Goal: Information Seeking & Learning: Learn about a topic

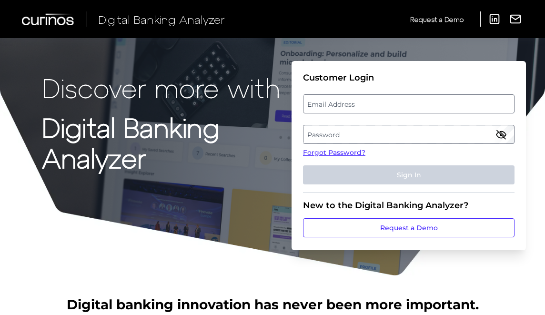
click at [364, 102] on label "Email Address" at bounding box center [409, 103] width 210 height 17
click at [364, 102] on input "email" at bounding box center [409, 103] width 212 height 19
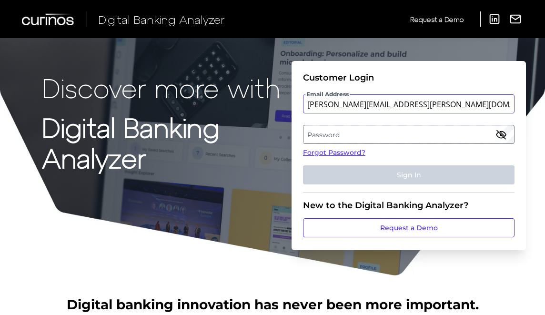
type input "[PERSON_NAME][EMAIL_ADDRESS][PERSON_NAME][DOMAIN_NAME]"
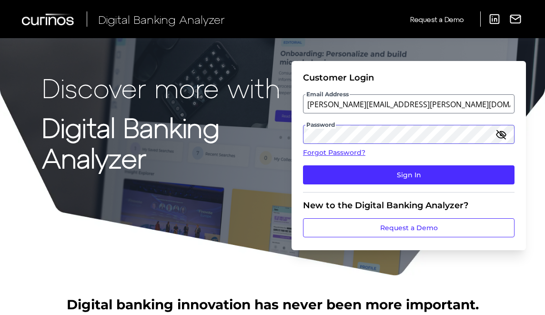
click at [303, 165] on button "Sign In" at bounding box center [409, 174] width 212 height 19
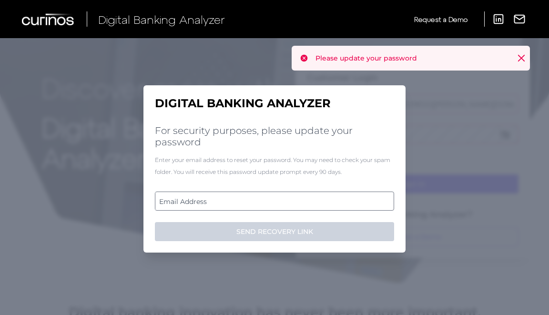
click at [325, 194] on label "Email Address" at bounding box center [274, 201] width 238 height 17
click at [325, 194] on input "email" at bounding box center [274, 201] width 239 height 19
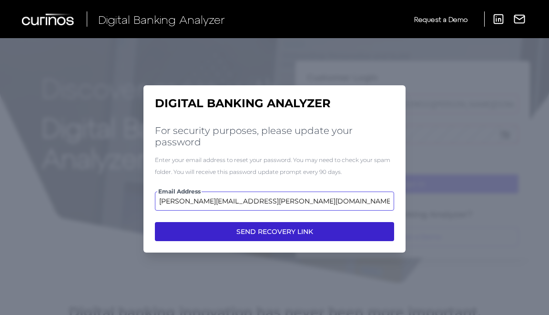
type input "[PERSON_NAME][EMAIL_ADDRESS][PERSON_NAME][DOMAIN_NAME]"
click at [350, 236] on button "SEND RECOVERY LINK" at bounding box center [274, 231] width 239 height 19
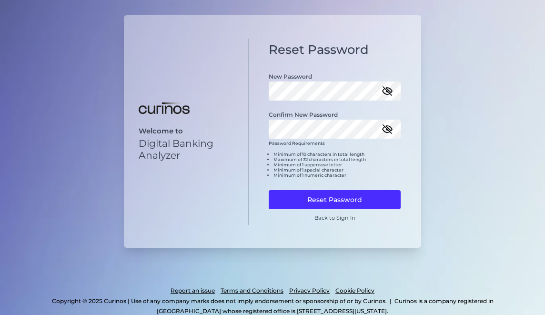
click at [392, 93] on icon "button" at bounding box center [387, 90] width 11 height 11
click at [387, 127] on icon "button" at bounding box center [387, 128] width 11 height 11
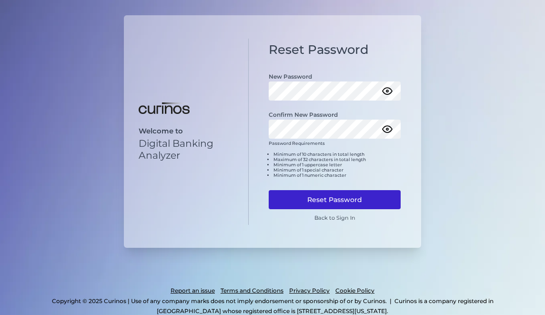
click at [346, 201] on button "Reset Password" at bounding box center [335, 199] width 132 height 19
click at [359, 198] on button "Reset Password" at bounding box center [335, 199] width 132 height 19
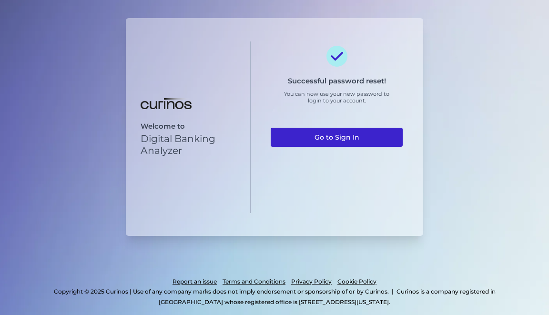
click at [346, 143] on link "Go to Sign In" at bounding box center [337, 137] width 132 height 19
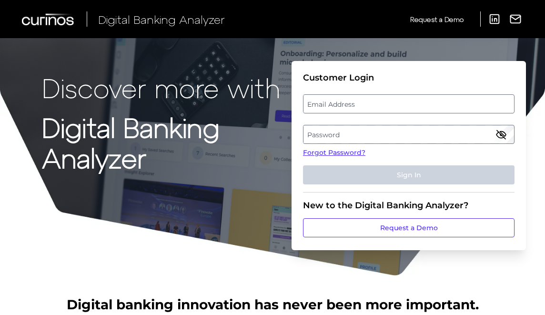
click at [352, 105] on label "Email Address" at bounding box center [409, 103] width 210 height 17
click at [352, 105] on input "email" at bounding box center [409, 103] width 212 height 19
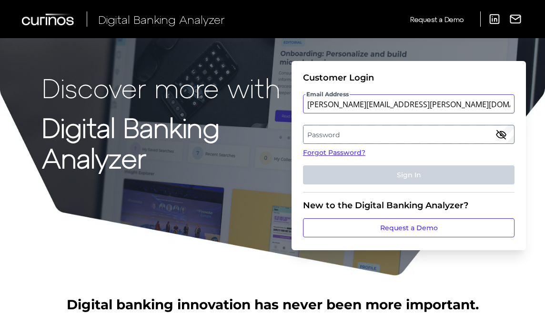
type input "[PERSON_NAME][EMAIL_ADDRESS][PERSON_NAME][DOMAIN_NAME]"
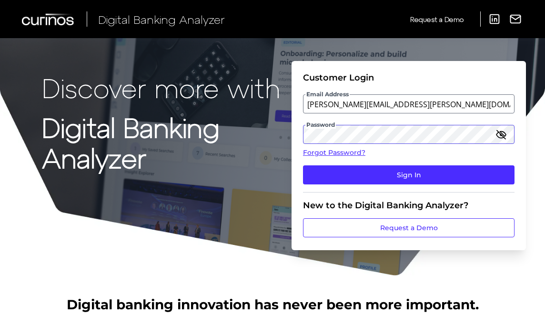
click at [303, 165] on button "Sign In" at bounding box center [409, 174] width 212 height 19
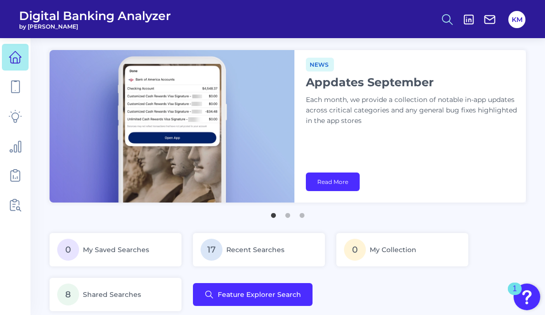
click at [447, 25] on icon at bounding box center [447, 19] width 13 height 13
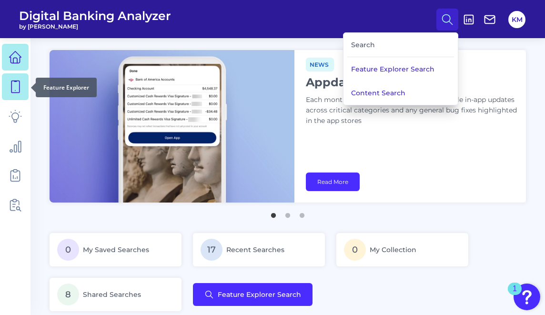
click at [13, 83] on icon at bounding box center [15, 86] width 13 height 13
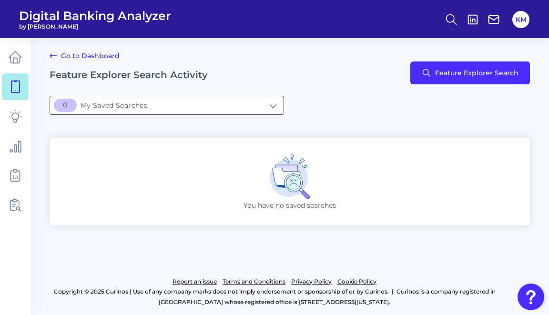
click at [121, 101] on input "[object Object]My Saved Searches" at bounding box center [167, 105] width 234 height 18
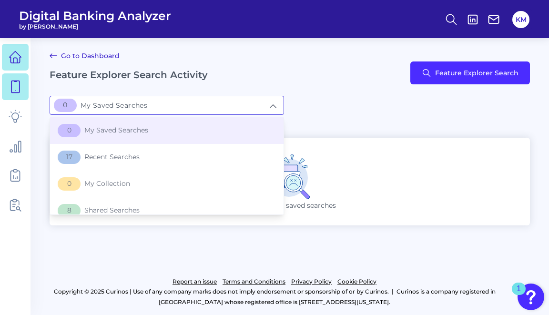
click at [16, 62] on icon at bounding box center [15, 57] width 13 height 13
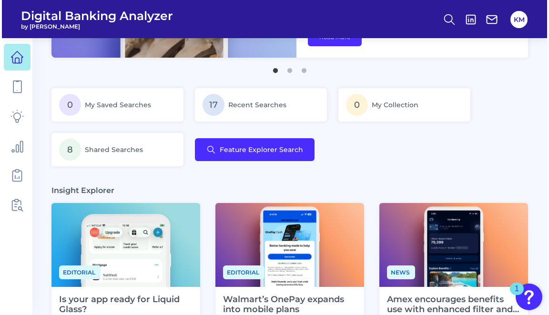
scroll to position [148, 0]
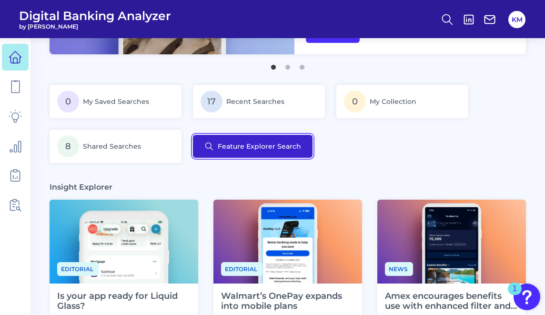
click at [254, 154] on button "Feature Explorer Search" at bounding box center [253, 146] width 120 height 23
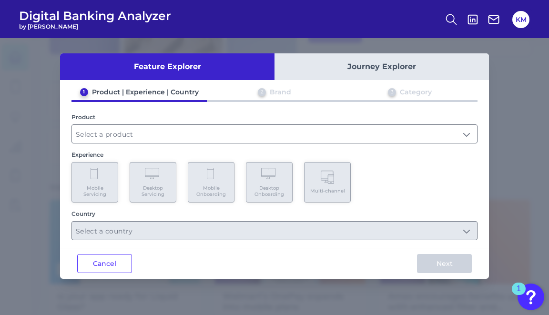
click at [163, 120] on div "Product" at bounding box center [275, 116] width 406 height 7
click at [157, 131] on input "text" at bounding box center [274, 134] width 405 height 18
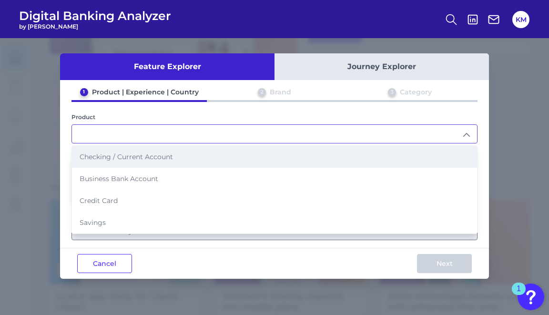
click at [149, 159] on span "Checking / Current Account" at bounding box center [126, 157] width 93 height 9
type input "Checking / Current Account"
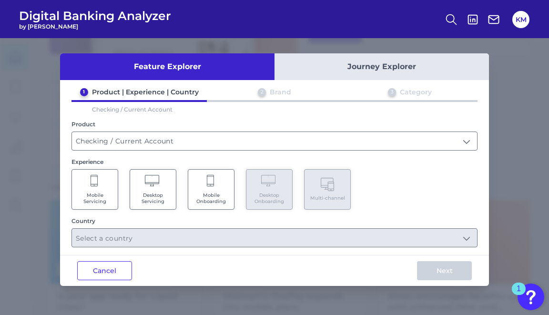
click at [106, 189] on Servicing "Mobile Servicing" at bounding box center [95, 189] width 47 height 41
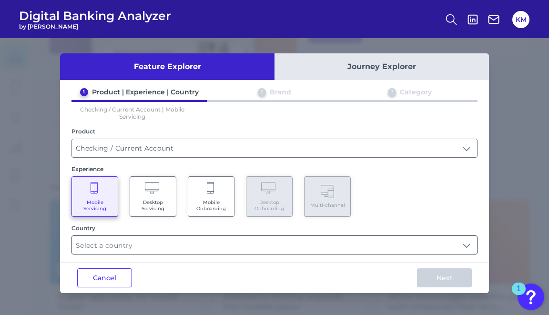
click at [133, 243] on input "text" at bounding box center [274, 245] width 405 height 18
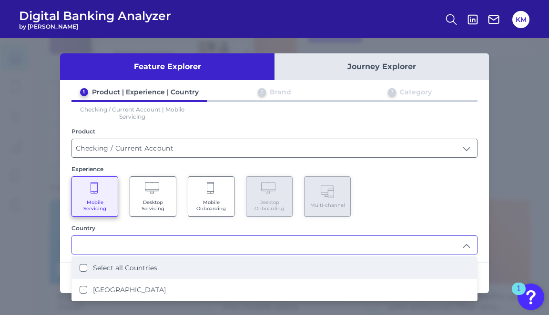
click at [151, 265] on label "Select all Countries" at bounding box center [125, 268] width 64 height 9
type input "Select all Countries"
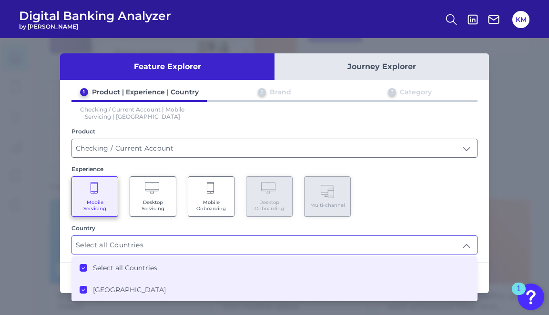
click at [319, 265] on li "Select all Countries" at bounding box center [274, 268] width 405 height 22
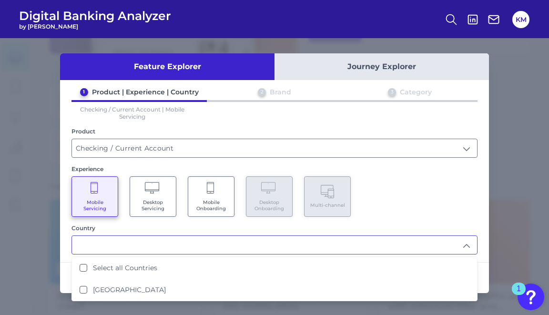
click at [154, 299] on div "Select all Countries United Kingdom" at bounding box center [275, 278] width 406 height 45
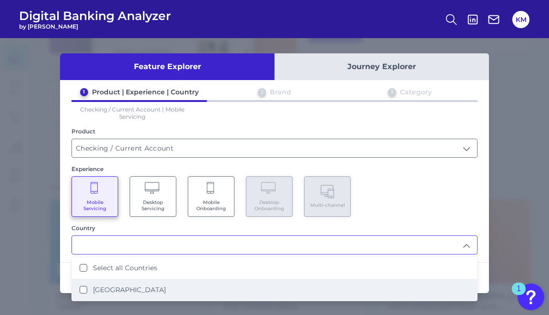
click at [143, 287] on label "United Kingdom" at bounding box center [129, 290] width 73 height 9
type input "Select all Countries"
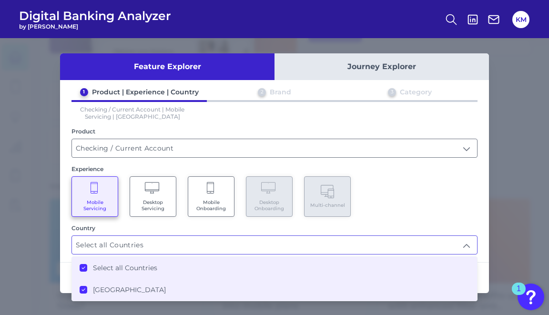
click at [471, 210] on div "Mobile Servicing Desktop Servicing Mobile Onboarding Desktop Onboarding Multi-c…" at bounding box center [275, 196] width 406 height 41
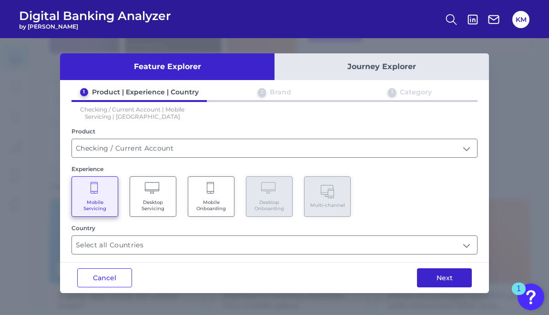
click at [449, 277] on button "Next" at bounding box center [444, 277] width 55 height 19
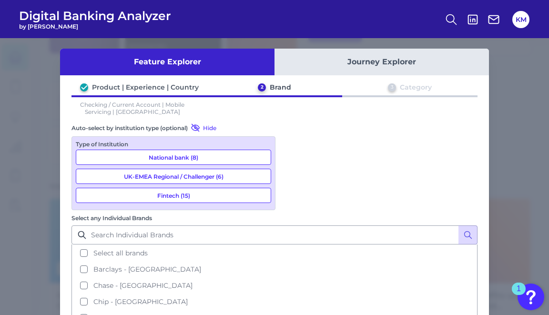
scroll to position [0, 0]
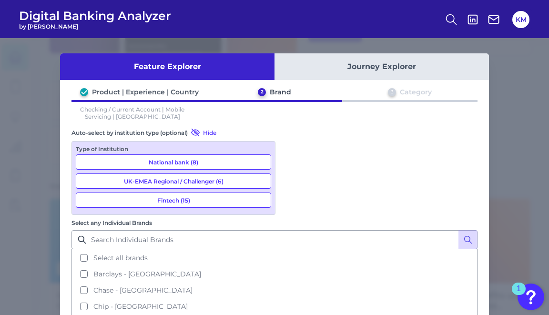
click at [360, 71] on button "Journey Explorer" at bounding box center [382, 66] width 215 height 27
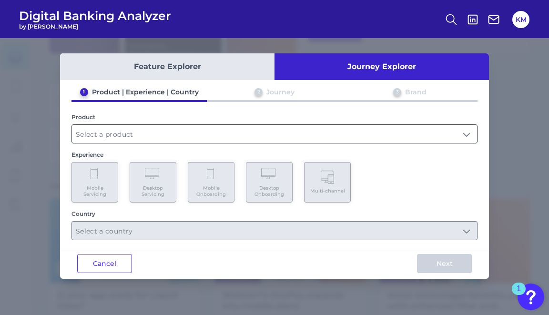
click at [144, 135] on input "text" at bounding box center [274, 134] width 405 height 18
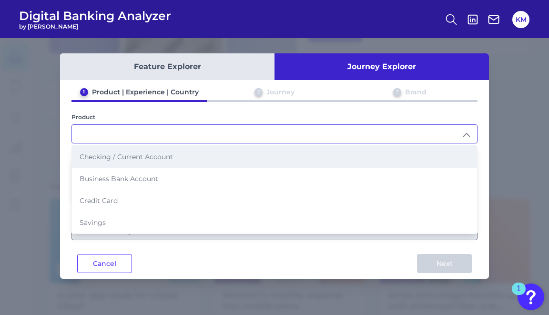
click at [145, 162] on li "Checking / Current Account" at bounding box center [274, 157] width 405 height 22
type input "Checking / Current Account"
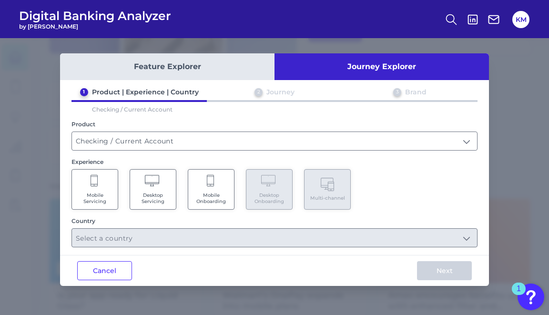
click at [100, 197] on span "Mobile Servicing" at bounding box center [95, 198] width 36 height 12
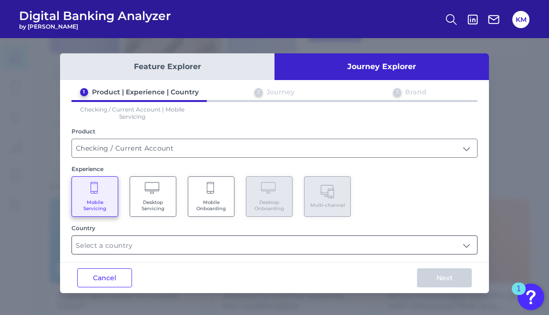
click at [444, 247] on input "text" at bounding box center [274, 245] width 405 height 18
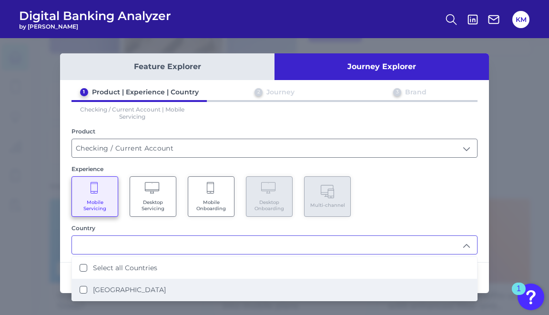
click at [410, 282] on li "United Kingdom" at bounding box center [274, 290] width 405 height 22
type input "Select all Countries"
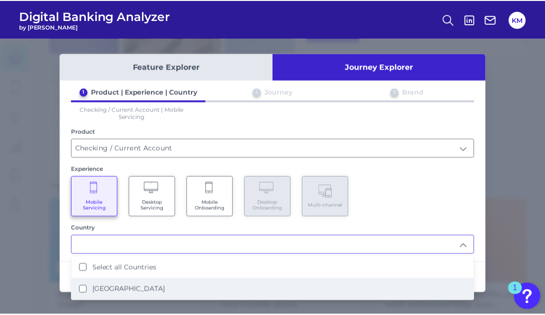
scroll to position [150, 0]
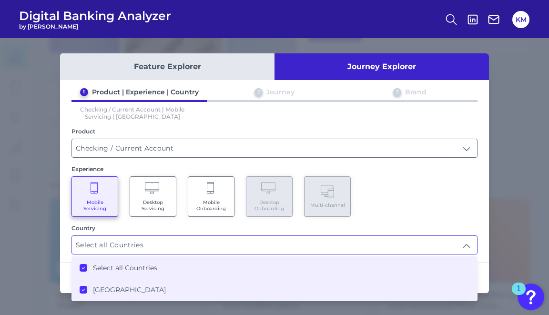
click at [481, 269] on div "Next" at bounding box center [444, 278] width 89 height 31
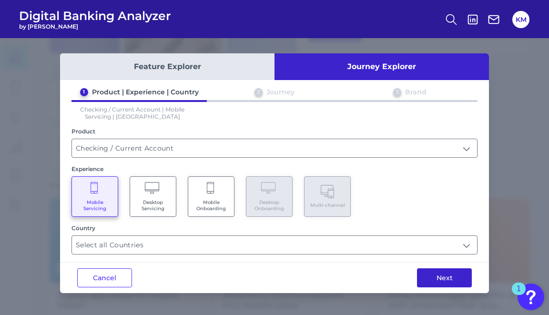
click at [457, 281] on button "Next" at bounding box center [444, 277] width 55 height 19
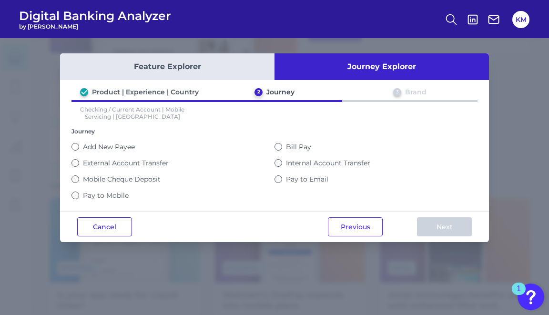
click at [80, 226] on button "Cancel" at bounding box center [104, 226] width 55 height 19
